Goal: Transaction & Acquisition: Purchase product/service

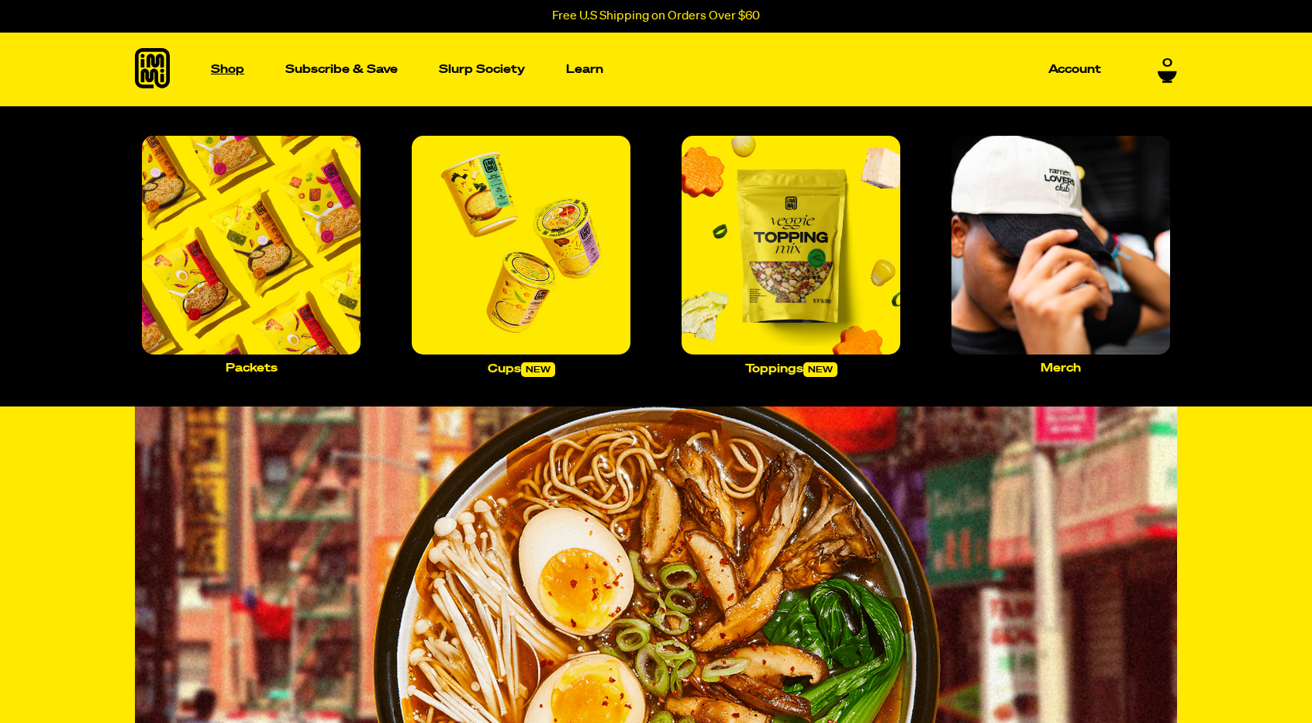
click at [228, 70] on p "Shop" at bounding box center [227, 70] width 33 height 12
click at [264, 238] on img "Main navigation" at bounding box center [251, 245] width 219 height 219
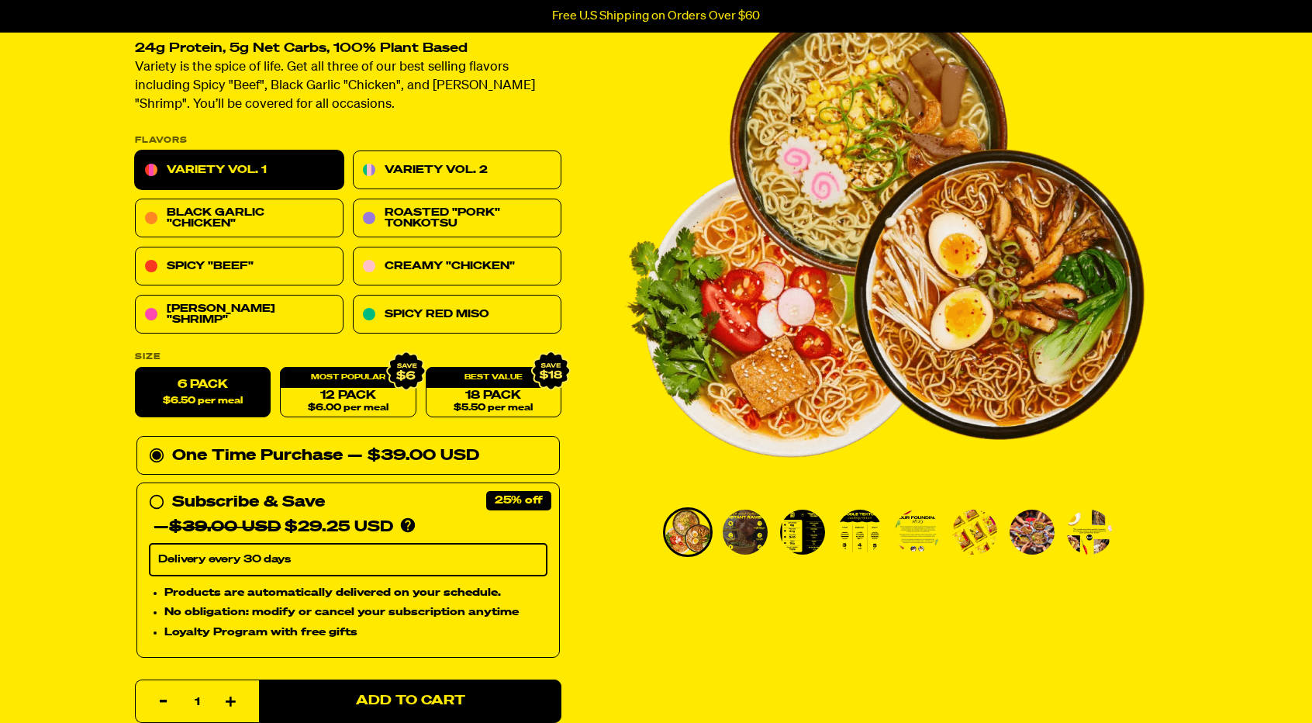
scroll to position [155, 0]
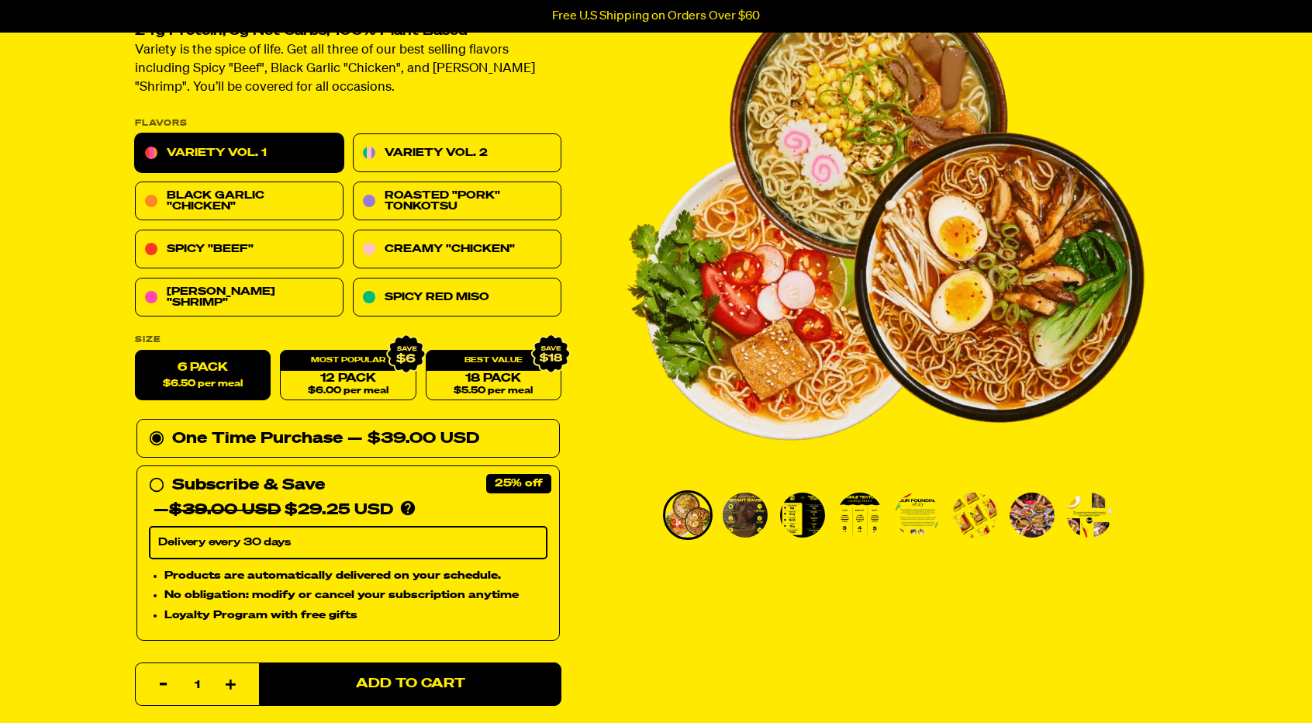
click at [195, 152] on link "Variety Vol. 1" at bounding box center [239, 153] width 209 height 39
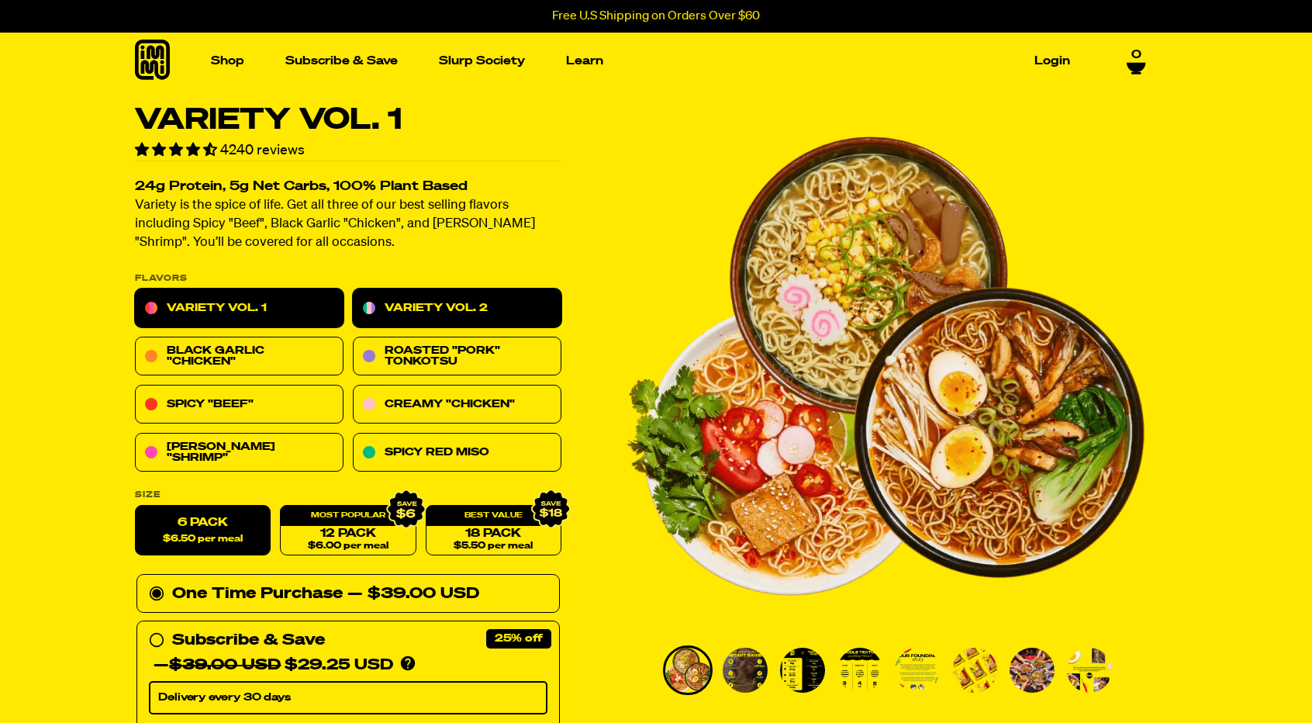
click at [481, 300] on link "Variety Vol. 2" at bounding box center [457, 308] width 209 height 39
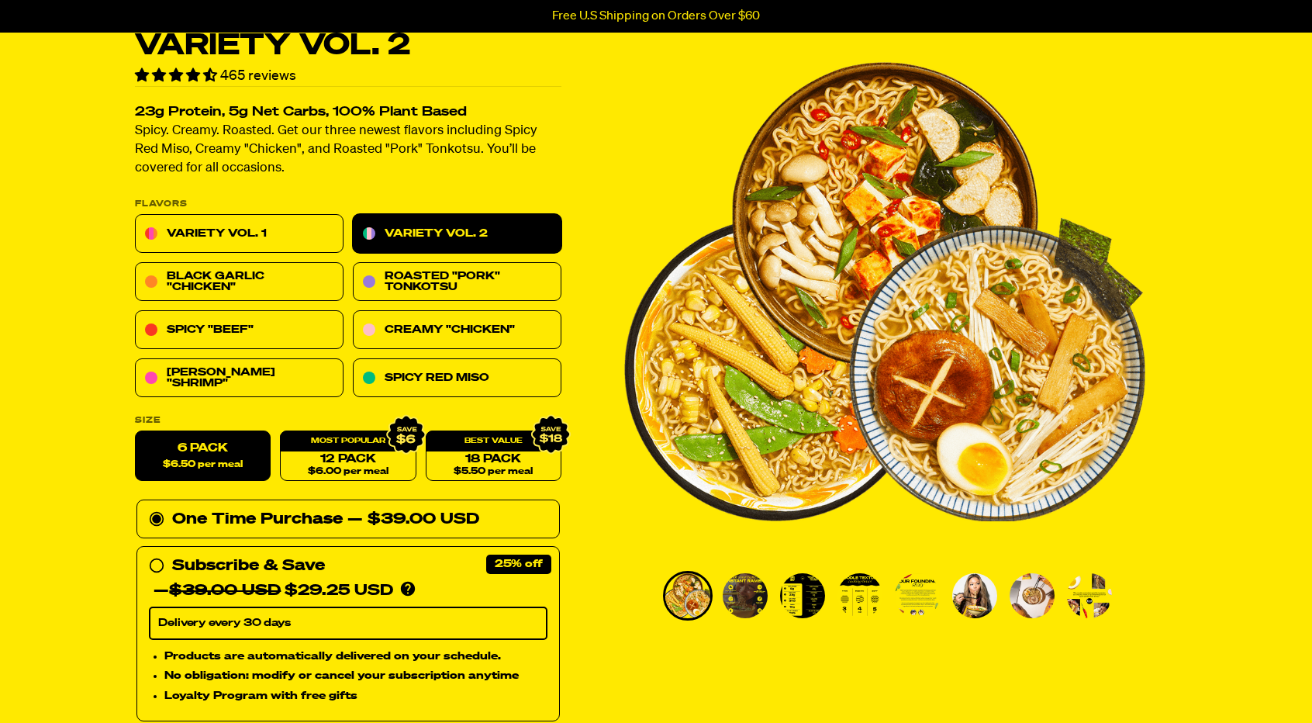
scroll to position [155, 0]
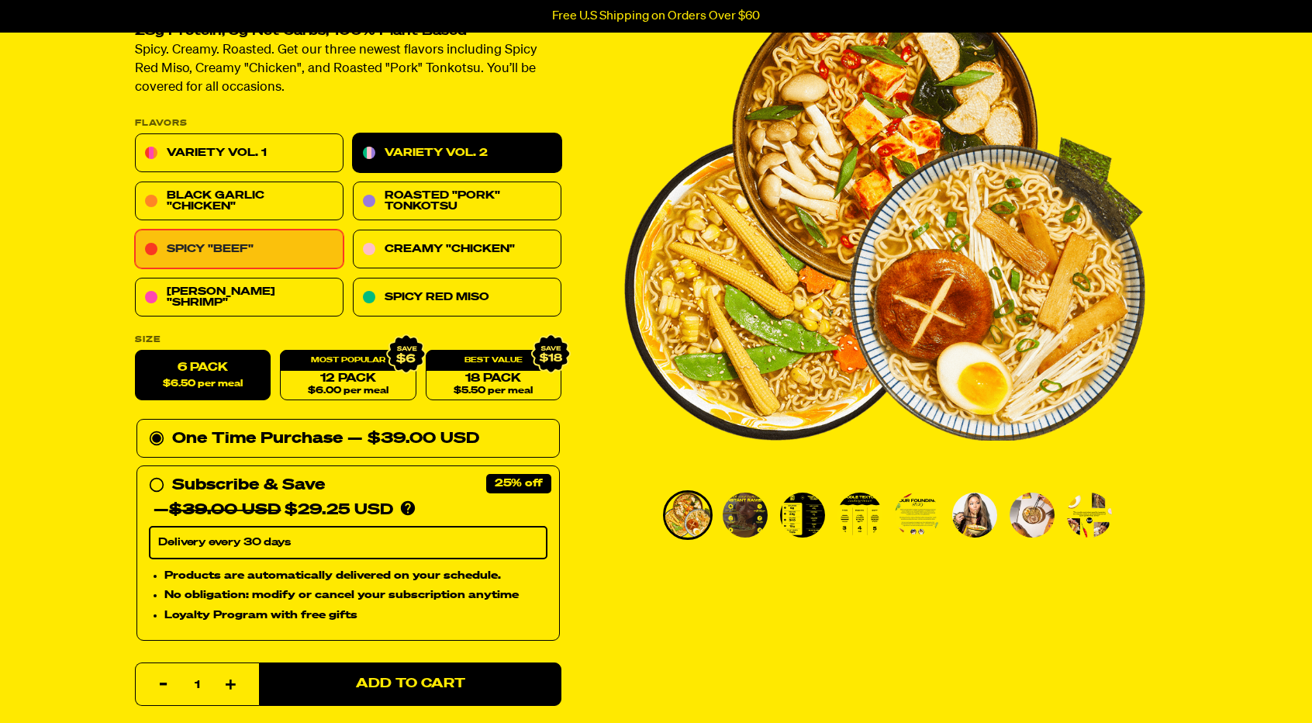
click at [258, 254] on link "Spicy "Beef"" at bounding box center [239, 249] width 209 height 39
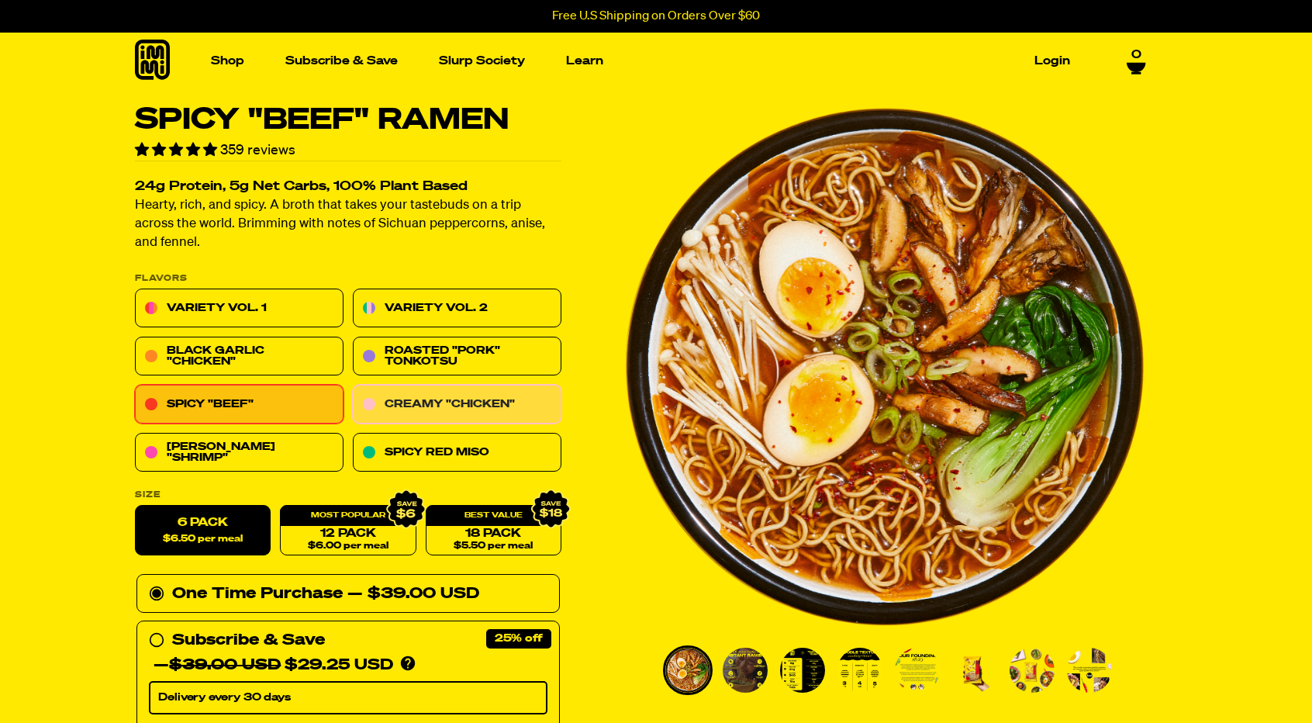
click at [476, 406] on link "Creamy "Chicken"" at bounding box center [457, 404] width 209 height 39
